Goal: Transaction & Acquisition: Subscribe to service/newsletter

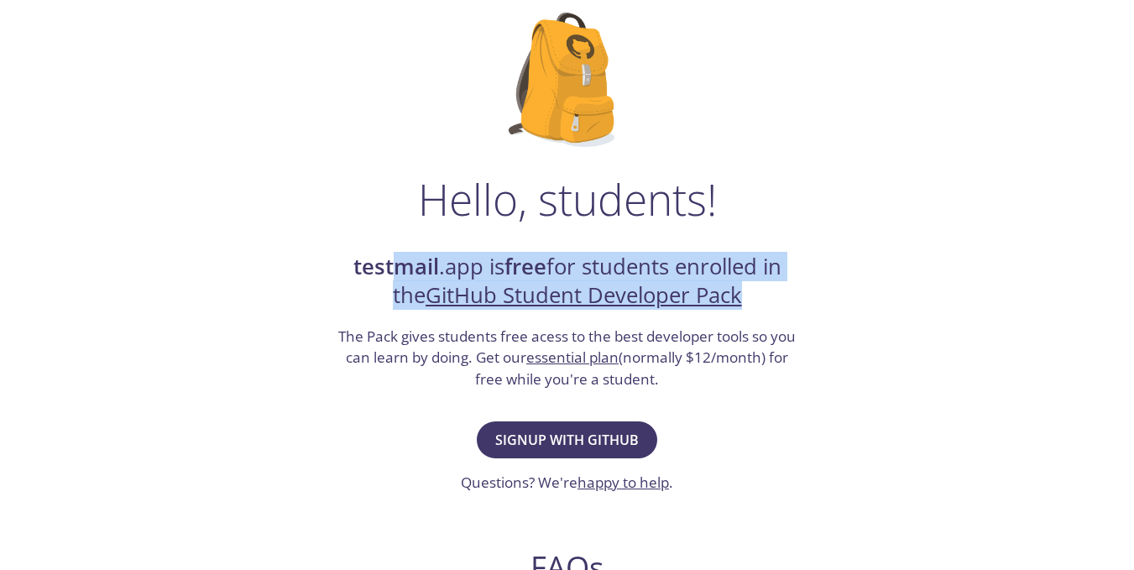
drag, startPoint x: 390, startPoint y: 262, endPoint x: 837, endPoint y: 288, distance: 447.1
click at [837, 288] on div "Hello, students! testmail .app is free for students enrolled in the GitHub Stud…" at bounding box center [567, 498] width 819 height 1025
drag, startPoint x: 837, startPoint y: 288, endPoint x: 332, endPoint y: 243, distance: 507.1
click at [332, 243] on div "Hello, students! testmail .app is free for students enrolled in the GitHub Stud…" at bounding box center [567, 498] width 819 height 1025
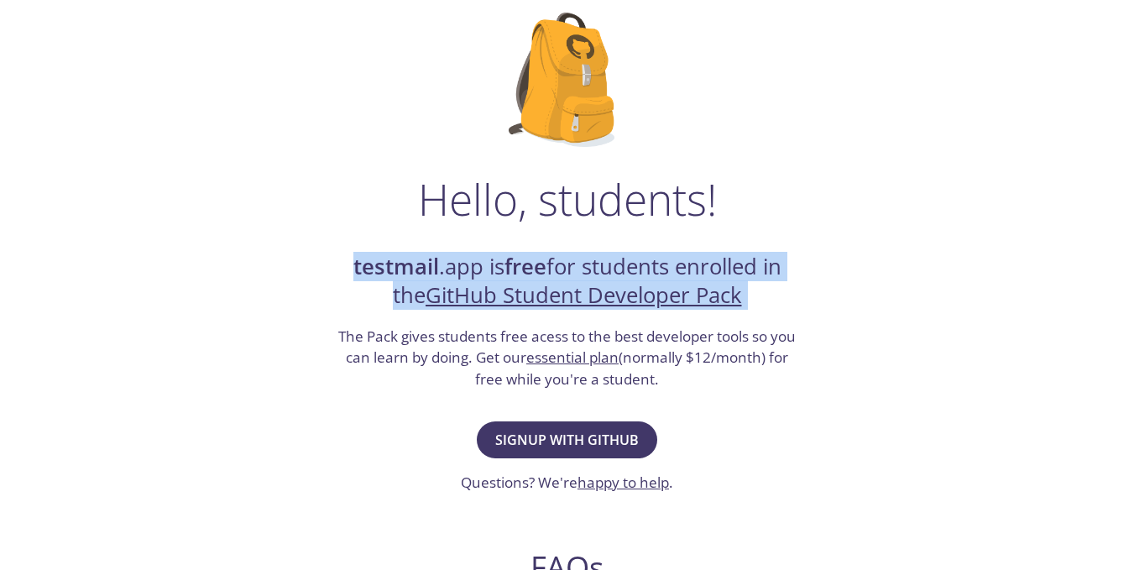
click at [332, 243] on div "Hello, students! testmail .app is free for students enrolled in the GitHub Stud…" at bounding box center [567, 498] width 819 height 1025
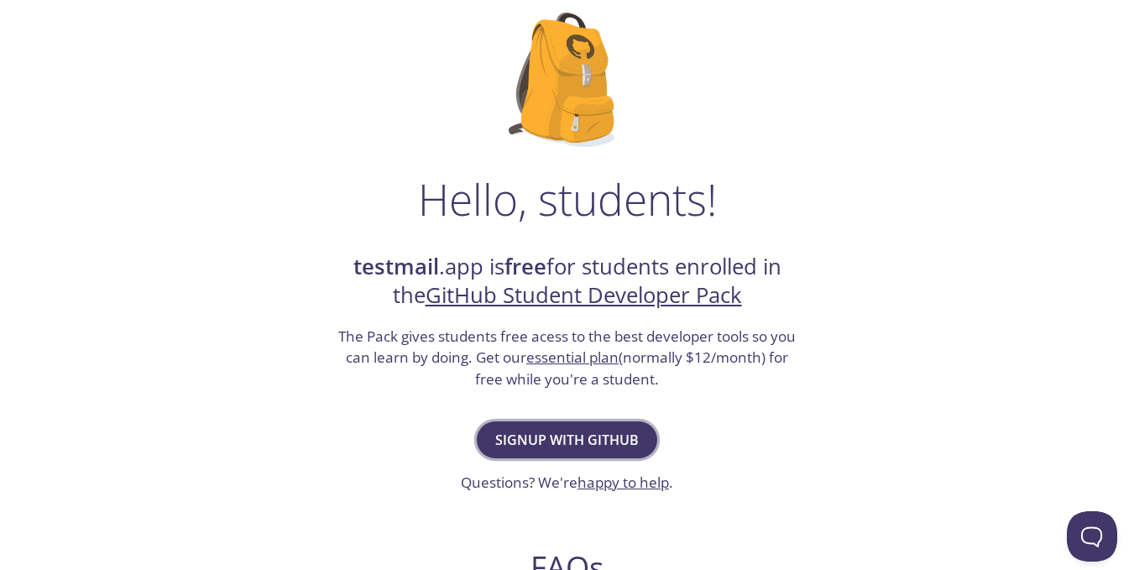
click at [561, 451] on button "Signup with GitHub" at bounding box center [567, 439] width 180 height 37
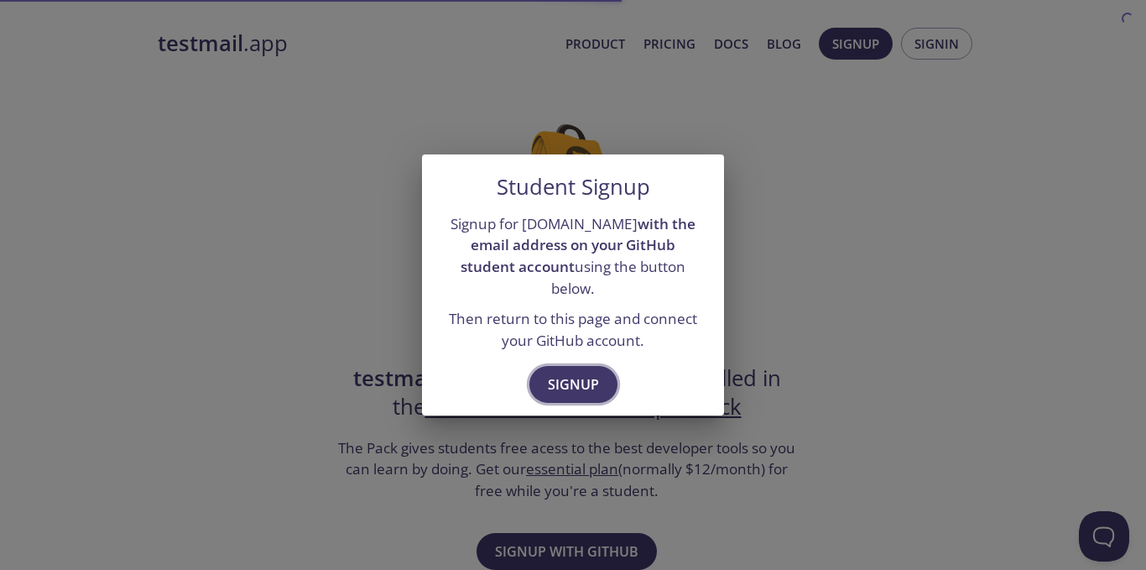
click at [548, 373] on span "Signup" at bounding box center [573, 384] width 51 height 23
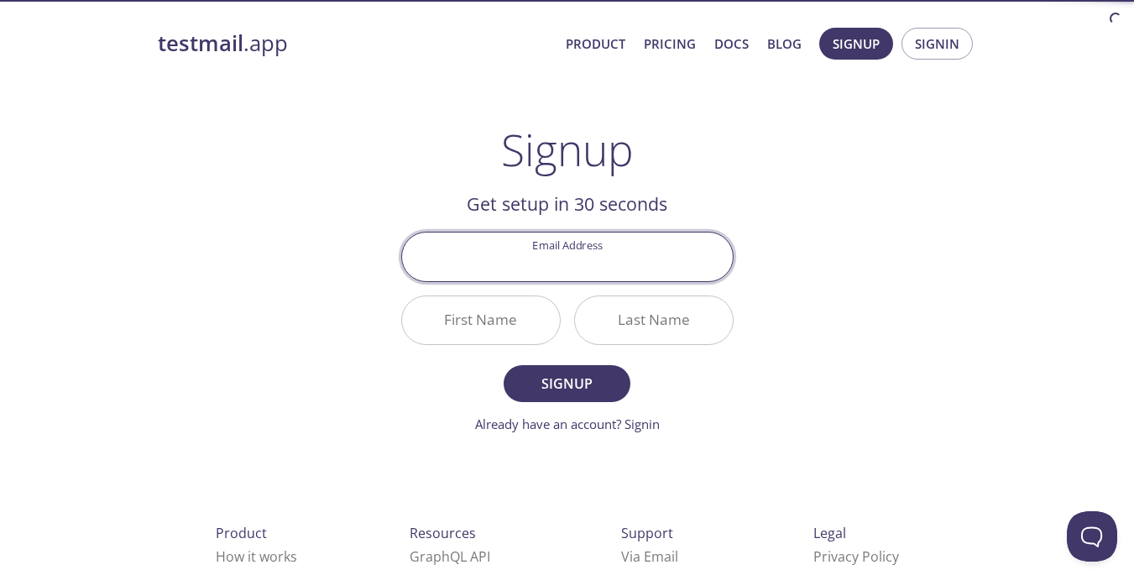
click at [563, 273] on input "Email Address" at bounding box center [567, 256] width 331 height 48
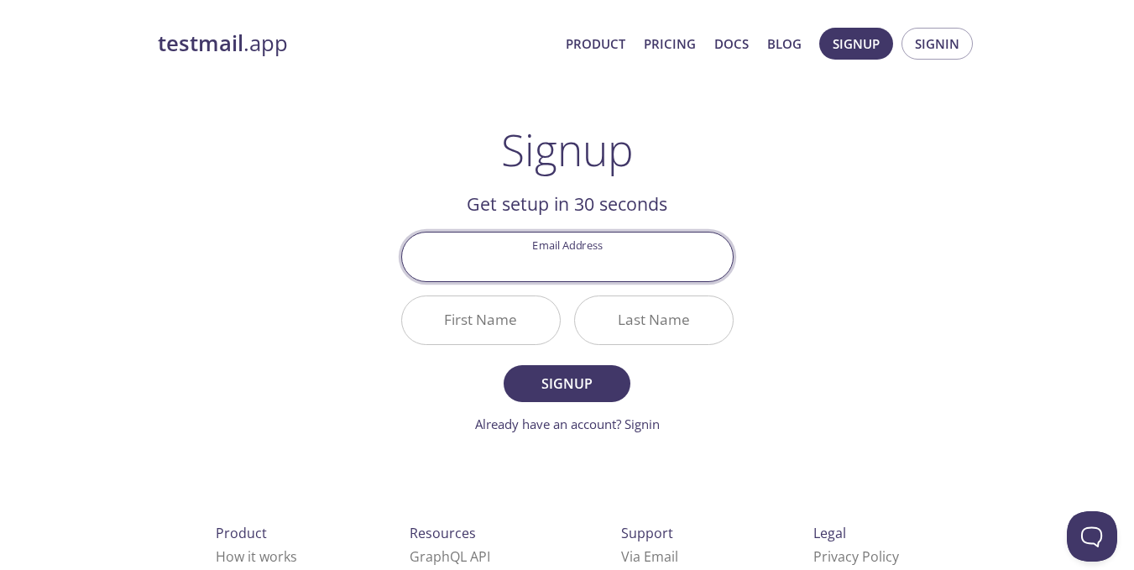
type input "24f2007692@ds.study.iitm.ac.in"
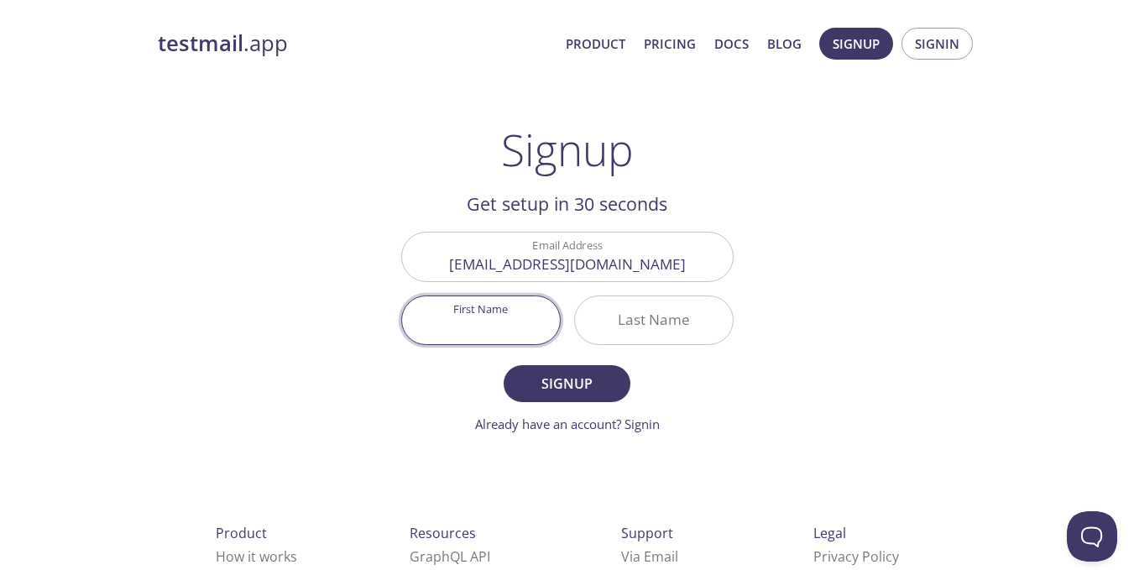
click at [524, 317] on input "First Name" at bounding box center [481, 320] width 158 height 48
type input "KARTIK"
click at [676, 323] on input "Last Name" at bounding box center [654, 320] width 158 height 48
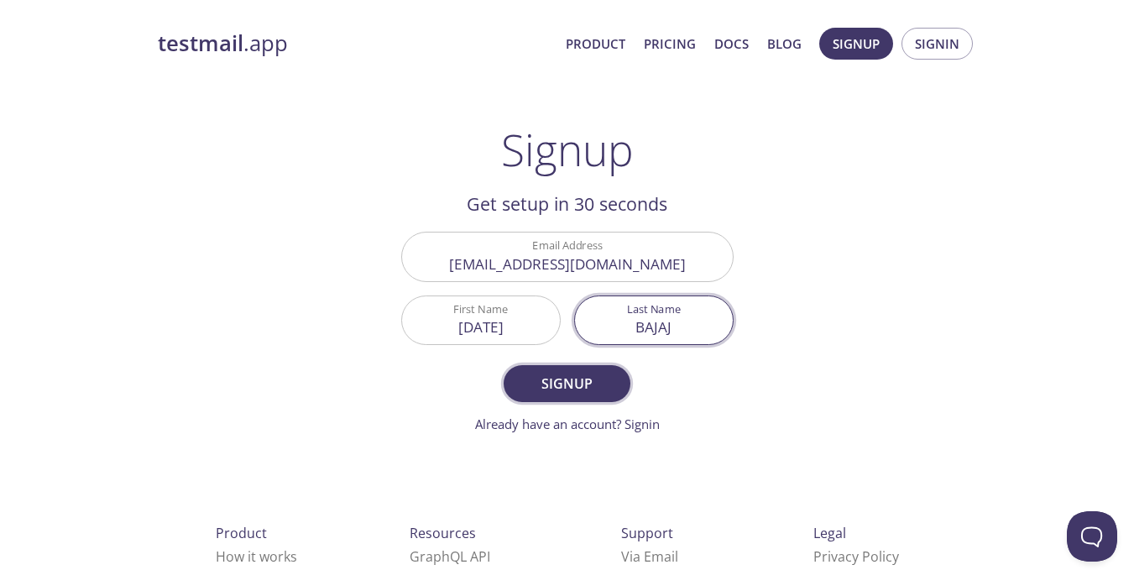
type input "BAJAJ"
click at [614, 368] on button "Signup" at bounding box center [566, 383] width 126 height 37
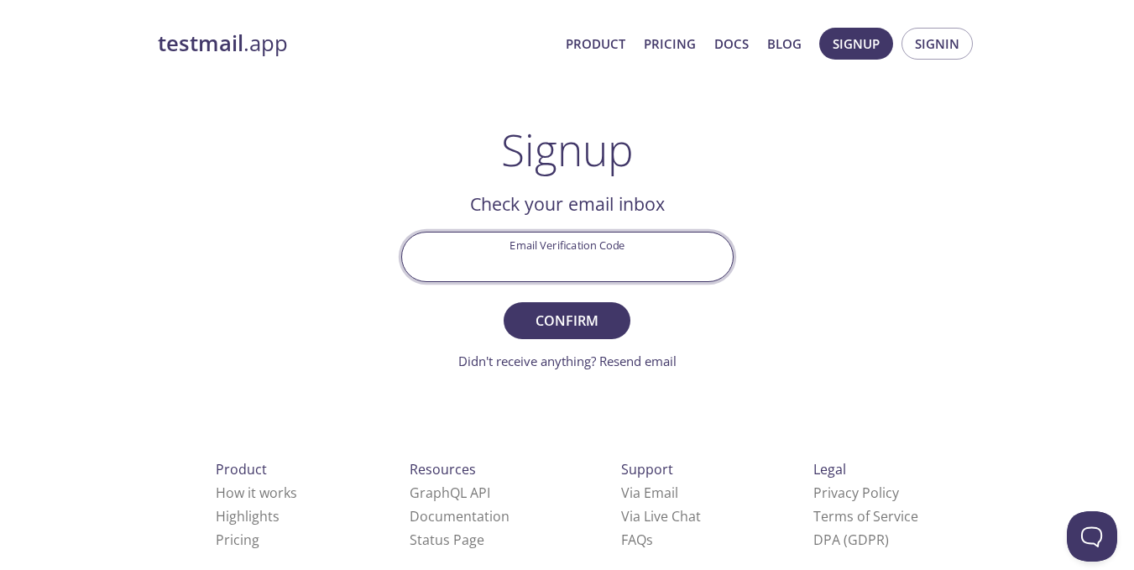
click at [554, 246] on input "Email Verification Code" at bounding box center [567, 256] width 331 height 48
paste input "GHCLPHF"
type input "GHCLPHF"
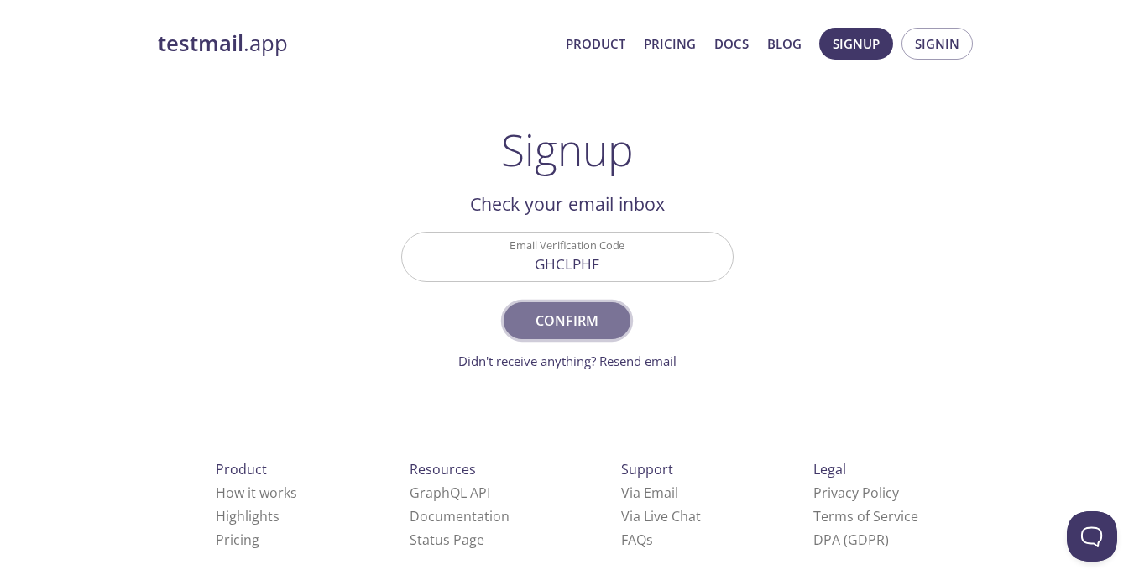
click at [593, 314] on span "Confirm" at bounding box center [566, 320] width 89 height 23
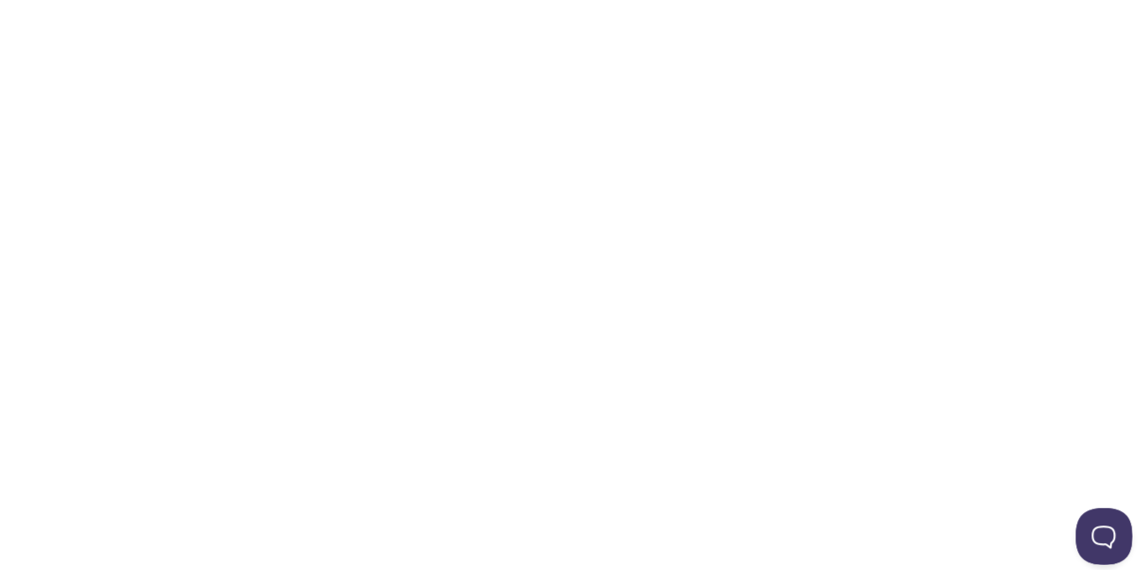
click at [1088, 521] on button "Open Beacon popover" at bounding box center [1101, 533] width 50 height 50
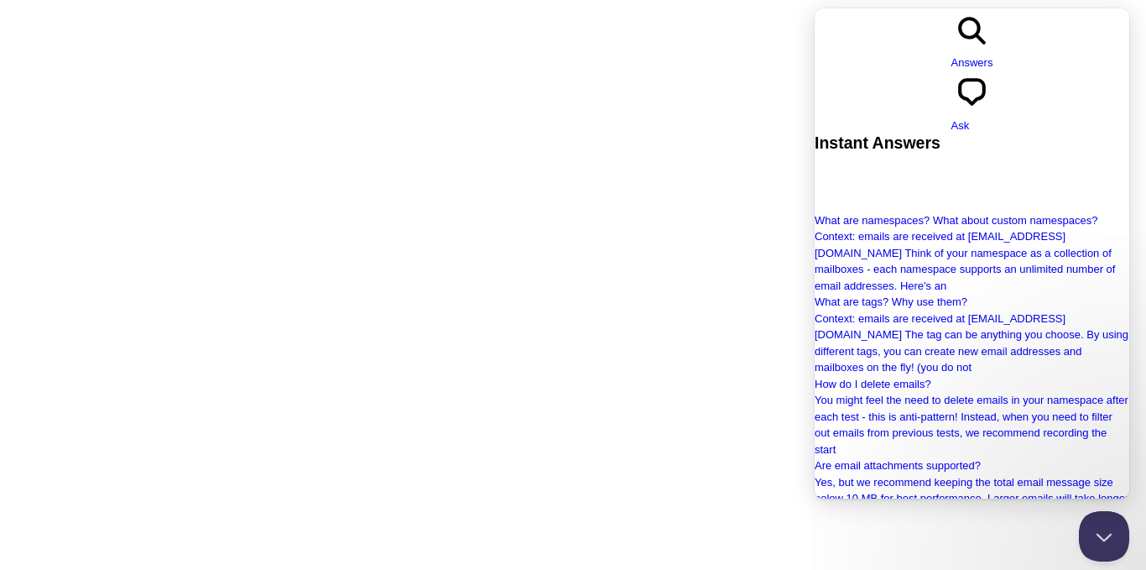
scroll to position [279, 0]
click at [645, 0] on html "Automate email tests | loved by developers & QA teams" at bounding box center [573, 0] width 1146 height 0
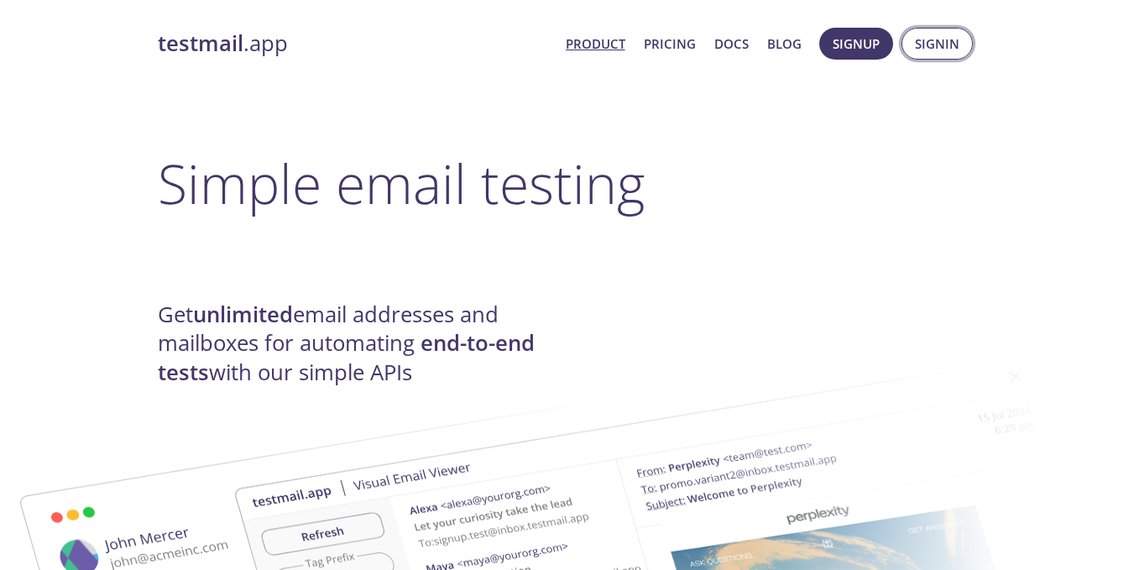
click at [931, 44] on span "Signin" at bounding box center [937, 44] width 44 height 22
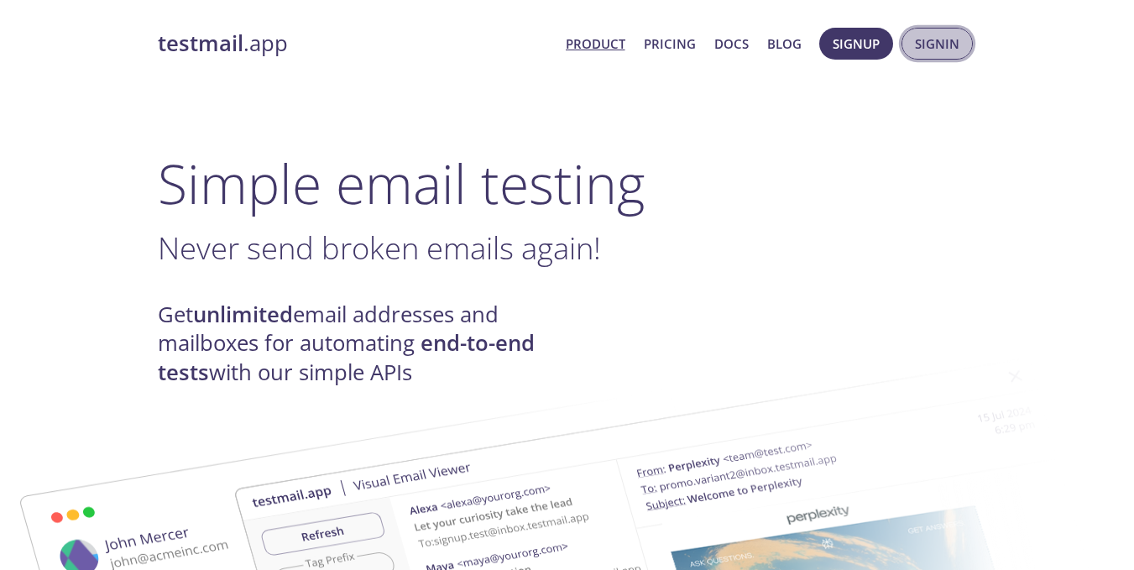
click at [946, 35] on span "Signin" at bounding box center [937, 44] width 44 height 22
